Goal: Task Accomplishment & Management: Use online tool/utility

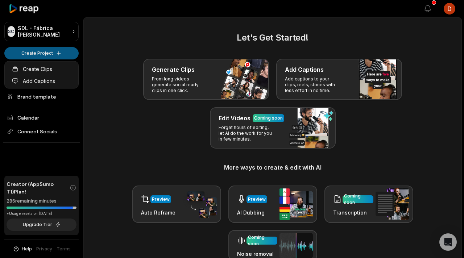
click at [28, 52] on html "SC SDL - Fábrica de Cortes Create Project Home Projects Brand template Calendar…" at bounding box center [232, 129] width 464 height 258
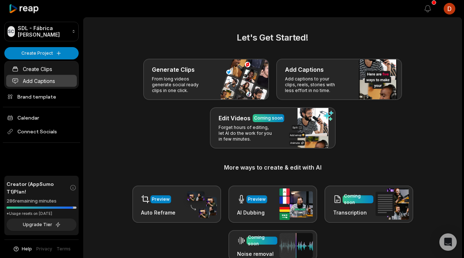
click at [46, 81] on link "Add Captions" at bounding box center [41, 81] width 71 height 12
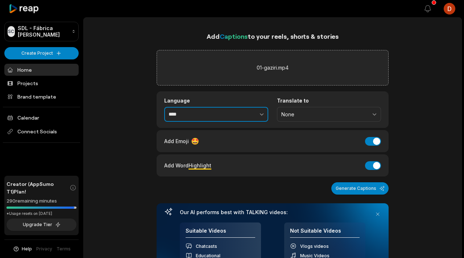
click at [247, 115] on button "button" at bounding box center [245, 114] width 45 height 15
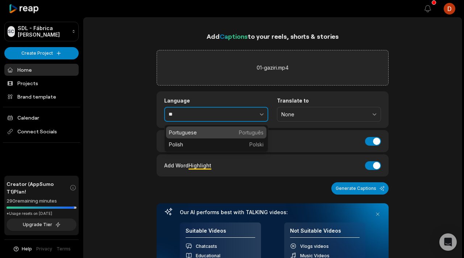
drag, startPoint x: 187, startPoint y: 137, endPoint x: 197, endPoint y: 136, distance: 10.6
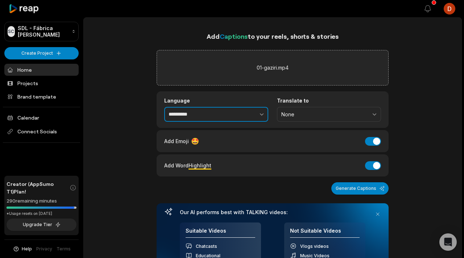
type input "**********"
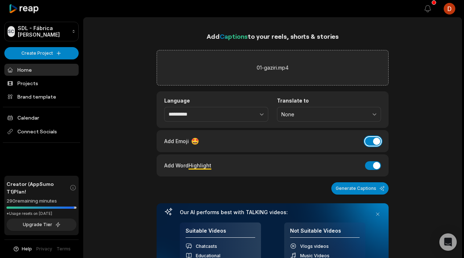
click at [374, 137] on button "Add Emoji" at bounding box center [373, 141] width 16 height 9
click at [372, 166] on button "Add Word Highlight" at bounding box center [373, 165] width 16 height 9
click at [366, 189] on button "Generate Captions" at bounding box center [359, 188] width 57 height 12
click at [50, 68] on link "Home" at bounding box center [41, 70] width 74 height 12
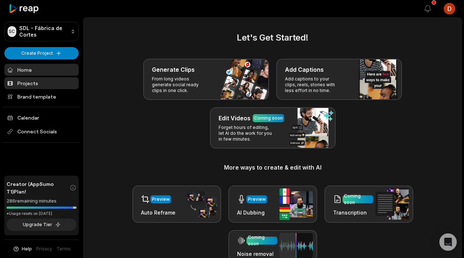
click at [16, 83] on link "Projects" at bounding box center [41, 83] width 74 height 12
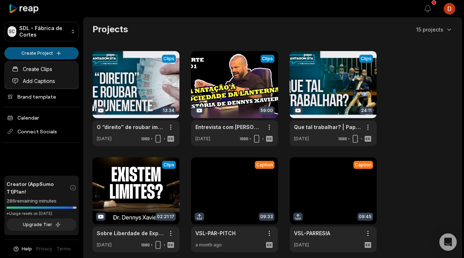
click at [63, 55] on html "SC SDL - Fábrica de Cortes Create Project Home Projects Brand template Calendar…" at bounding box center [232, 129] width 464 height 258
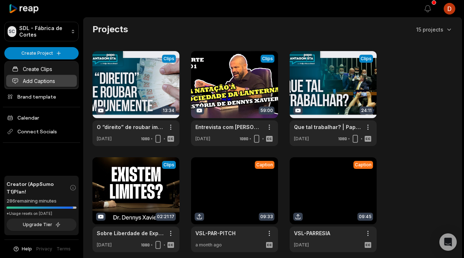
click at [46, 79] on link "Add Captions" at bounding box center [41, 81] width 71 height 12
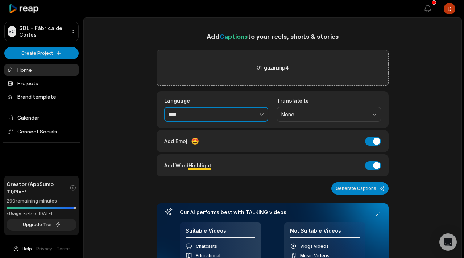
click at [217, 112] on input "****" at bounding box center [216, 114] width 104 height 15
click at [265, 113] on button "button" at bounding box center [245, 114] width 45 height 15
type input "**********"
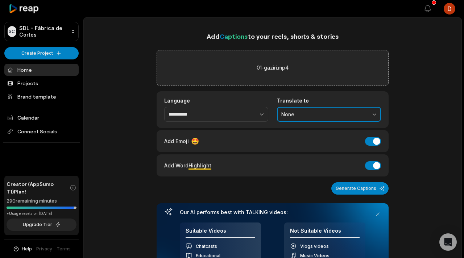
click at [321, 116] on span "None" at bounding box center [323, 114] width 85 height 7
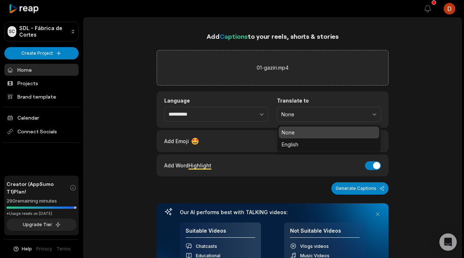
click at [203, 127] on div "**********" at bounding box center [272, 109] width 232 height 37
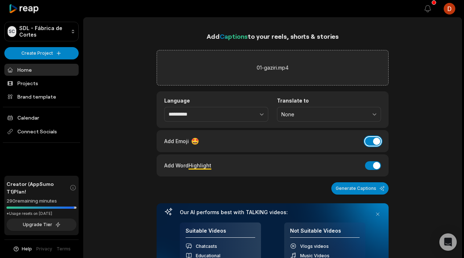
click at [376, 141] on button "Add Emoji" at bounding box center [373, 141] width 16 height 9
click at [374, 161] on button "Add Word Highlight" at bounding box center [373, 165] width 16 height 9
click at [367, 180] on div "**********" at bounding box center [272, 167] width 232 height 273
click at [363, 186] on button "Generate Captions" at bounding box center [359, 188] width 57 height 12
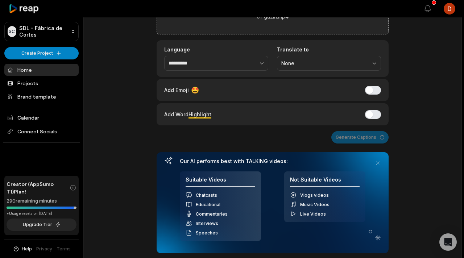
click at [304, 145] on div "**********" at bounding box center [272, 116] width 232 height 273
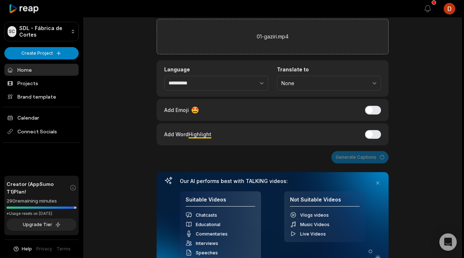
scroll to position [17, 0]
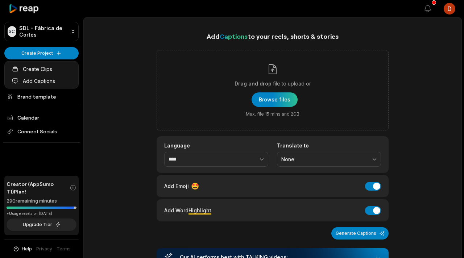
scroll to position [335, 0]
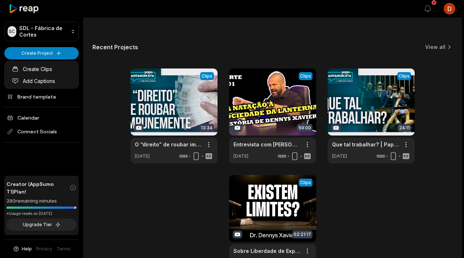
click at [49, 81] on link "Add Captions" at bounding box center [41, 81] width 71 height 12
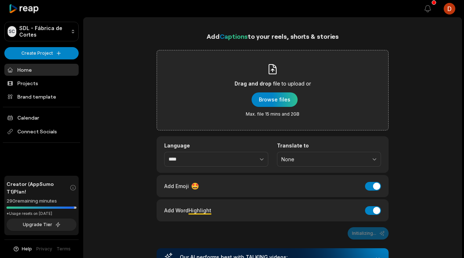
click at [260, 108] on div "Drag and drop file to upload or Browse files Max. file 15 mins and 2GB" at bounding box center [272, 90] width 76 height 54
click at [0, 0] on input "Drag and drop file to upload or Browse files Max. file 15 mins and 2GB" at bounding box center [0, 0] width 0 height 0
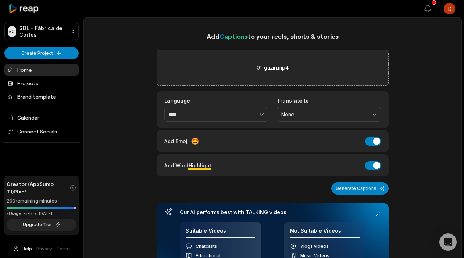
click at [230, 164] on div "Add Word Highlight Add Word Highlight" at bounding box center [272, 165] width 217 height 10
click at [247, 119] on button "button" at bounding box center [245, 114] width 45 height 15
type input "**********"
click at [376, 144] on button "Add Emoji" at bounding box center [373, 141] width 16 height 9
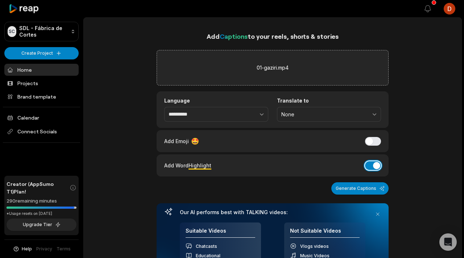
click at [374, 163] on button "Add Word Highlight" at bounding box center [373, 165] width 16 height 9
click at [369, 186] on button "Generate Captions" at bounding box center [359, 188] width 57 height 12
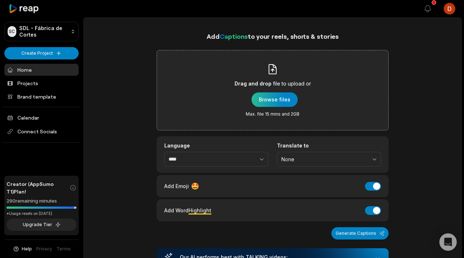
click at [262, 103] on div "button" at bounding box center [274, 99] width 46 height 14
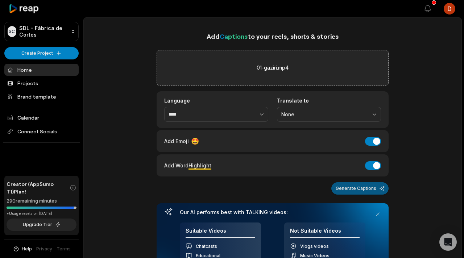
click at [353, 193] on button "Generate Captions" at bounding box center [359, 188] width 57 height 12
drag, startPoint x: 375, startPoint y: 143, endPoint x: 375, endPoint y: 151, distance: 8.0
click at [375, 143] on button "Add Emoji" at bounding box center [373, 141] width 16 height 9
click at [374, 166] on button "Add Word Highlight" at bounding box center [373, 165] width 16 height 9
click at [360, 183] on button "Generate Captions" at bounding box center [359, 188] width 57 height 12
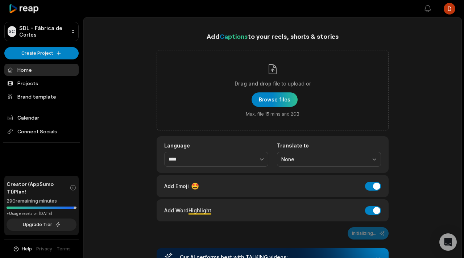
click at [44, 68] on link "Home" at bounding box center [41, 70] width 74 height 12
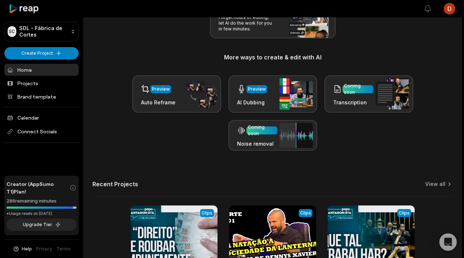
scroll to position [125, 0]
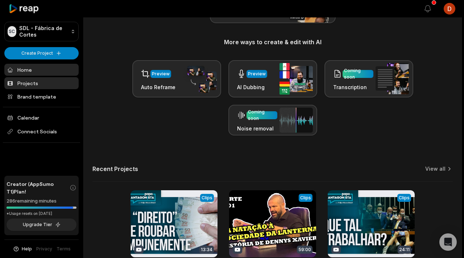
click at [58, 88] on link "Projects" at bounding box center [41, 83] width 74 height 12
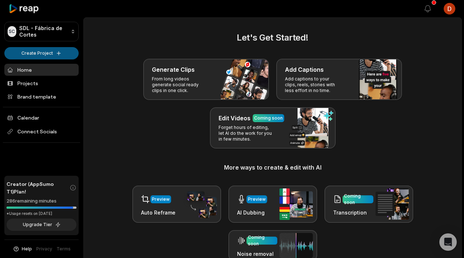
click at [48, 53] on html "SC SDL - Fábrica de Cortes Create Project Home Projects Brand template Calendar…" at bounding box center [232, 129] width 464 height 258
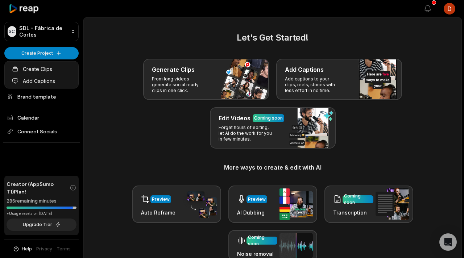
click at [60, 39] on html "SC SDL - Fábrica de Cortes Create Project Home Projects Brand template Calendar…" at bounding box center [232, 129] width 464 height 258
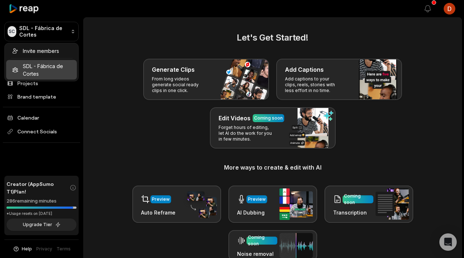
click at [59, 39] on html "SC SDL - Fábrica de Cortes Create Project Home Projects Brand template Calendar…" at bounding box center [232, 129] width 464 height 258
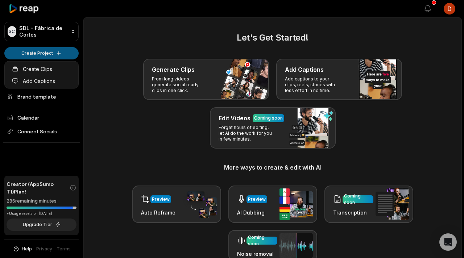
click at [45, 56] on html "SC SDL - Fábrica de Cortes Create Project Home Projects Brand template Calendar…" at bounding box center [232, 129] width 464 height 258
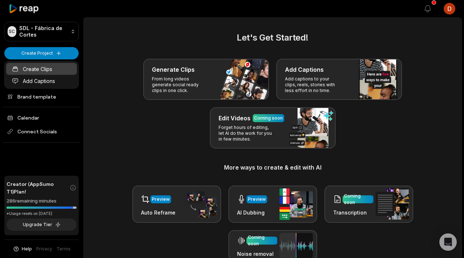
click at [44, 68] on link "Create Clips" at bounding box center [41, 69] width 71 height 12
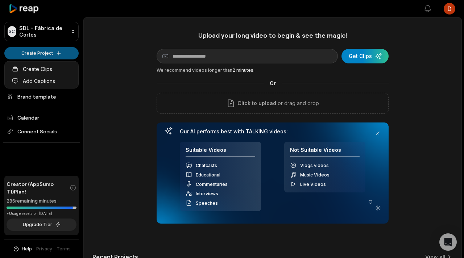
click at [46, 54] on html "SC SDL - Fábrica [PERSON_NAME] Create Project Home Projects Brand template Cale…" at bounding box center [232, 129] width 464 height 258
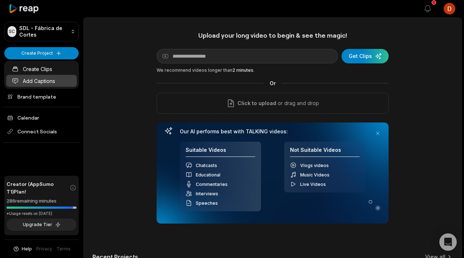
click at [46, 81] on link "Add Captions" at bounding box center [41, 81] width 71 height 12
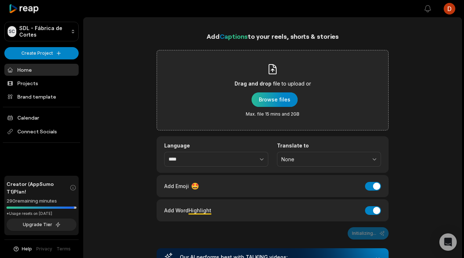
click at [266, 101] on div "button" at bounding box center [274, 99] width 46 height 14
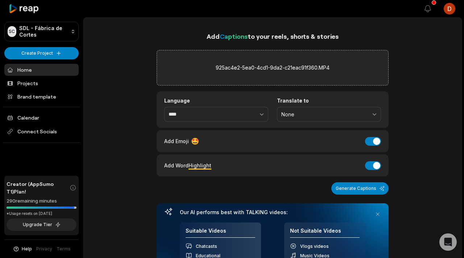
click at [246, 63] on div "925ac4e2-5ea0-4cd1-9da2-c21eac91f360.MP4" at bounding box center [272, 67] width 232 height 35
click at [371, 146] on div "Add Emoji 🤩 Add Emoji" at bounding box center [272, 141] width 232 height 22
click at [374, 141] on button "Add Emoji" at bounding box center [373, 141] width 16 height 9
click at [372, 164] on button "Add Word Highlight" at bounding box center [373, 165] width 16 height 9
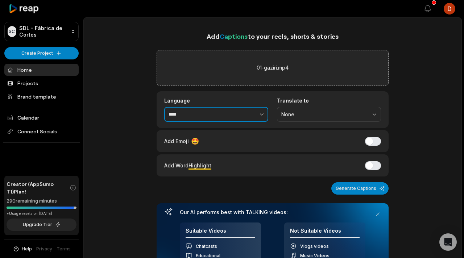
click at [214, 110] on input "****" at bounding box center [216, 114] width 104 height 15
click at [224, 114] on button "button" at bounding box center [245, 114] width 45 height 15
type input "**********"
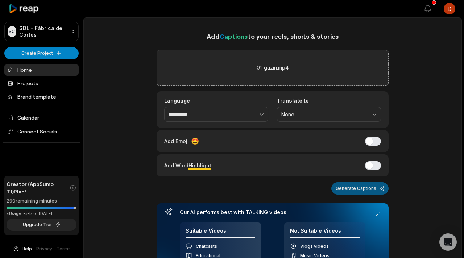
click at [357, 193] on button "Generate Captions" at bounding box center [359, 188] width 57 height 12
click at [380, 189] on div "Generate Captions" at bounding box center [272, 188] width 232 height 12
click at [342, 183] on div "Generate Captions" at bounding box center [272, 188] width 232 height 12
click at [303, 187] on div "Generate Captions" at bounding box center [272, 188] width 232 height 12
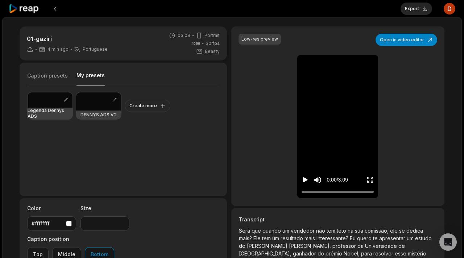
click at [79, 76] on button "My presets" at bounding box center [90, 79] width 28 height 14
click at [305, 181] on icon "Play video" at bounding box center [305, 179] width 5 height 5
click at [305, 181] on icon "Pause video" at bounding box center [304, 179] width 7 height 7
click at [53, 104] on div at bounding box center [50, 99] width 45 height 15
type input "**"
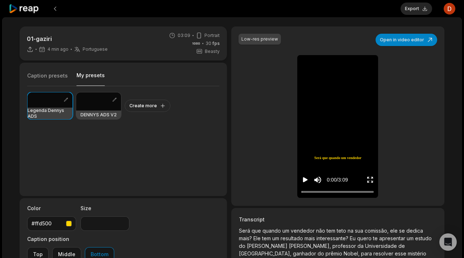
click at [303, 179] on icon "Play video" at bounding box center [305, 179] width 5 height 5
click at [302, 179] on icon "Pause video" at bounding box center [304, 179] width 7 height 7
click at [420, 14] on button "Export" at bounding box center [416, 9] width 32 height 12
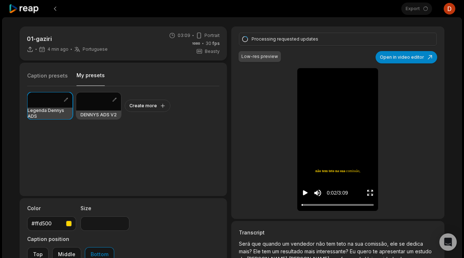
click at [26, 10] on icon at bounding box center [24, 9] width 31 height 10
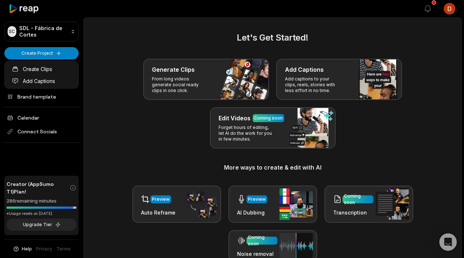
click at [50, 53] on html "SC SDL - Fábrica de Cortes Create Project Home Projects Brand template Calendar…" at bounding box center [232, 129] width 464 height 258
click at [49, 72] on link "Create Clips" at bounding box center [41, 69] width 71 height 12
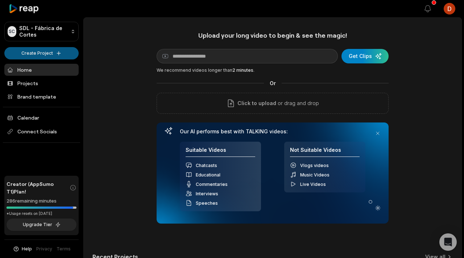
click at [48, 53] on html "SC SDL - Fábrica de Cortes Create Project Home Projects Brand template Calendar…" at bounding box center [232, 129] width 464 height 258
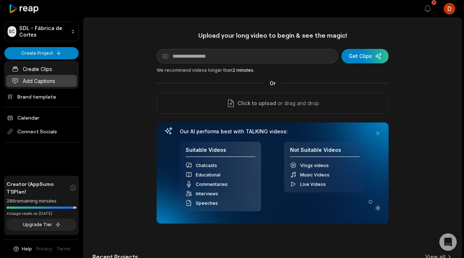
click at [49, 84] on link "Add Captions" at bounding box center [41, 81] width 71 height 12
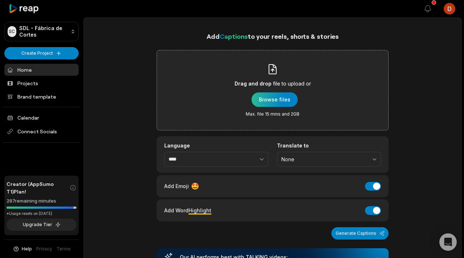
click at [267, 101] on div "button" at bounding box center [274, 99] width 46 height 14
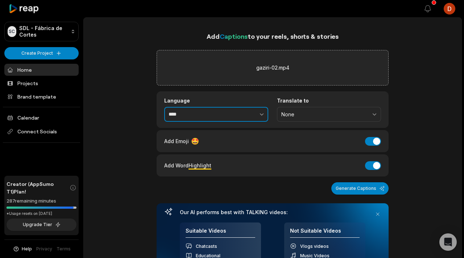
click at [227, 114] on button "button" at bounding box center [245, 114] width 45 height 15
type input "**********"
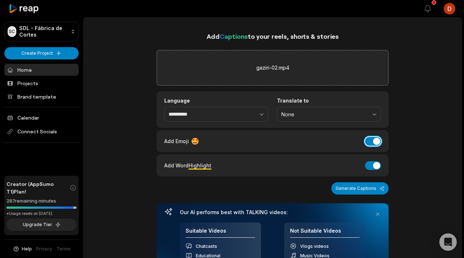
click at [370, 144] on button "Add Emoji" at bounding box center [373, 141] width 16 height 9
click at [376, 171] on div "Add Word Highlight Add Word Highlight" at bounding box center [272, 165] width 232 height 22
click at [372, 168] on button "Add Word Highlight" at bounding box center [373, 165] width 16 height 9
click at [360, 185] on button "Generate Captions" at bounding box center [359, 188] width 57 height 12
